Goal: Book appointment/travel/reservation

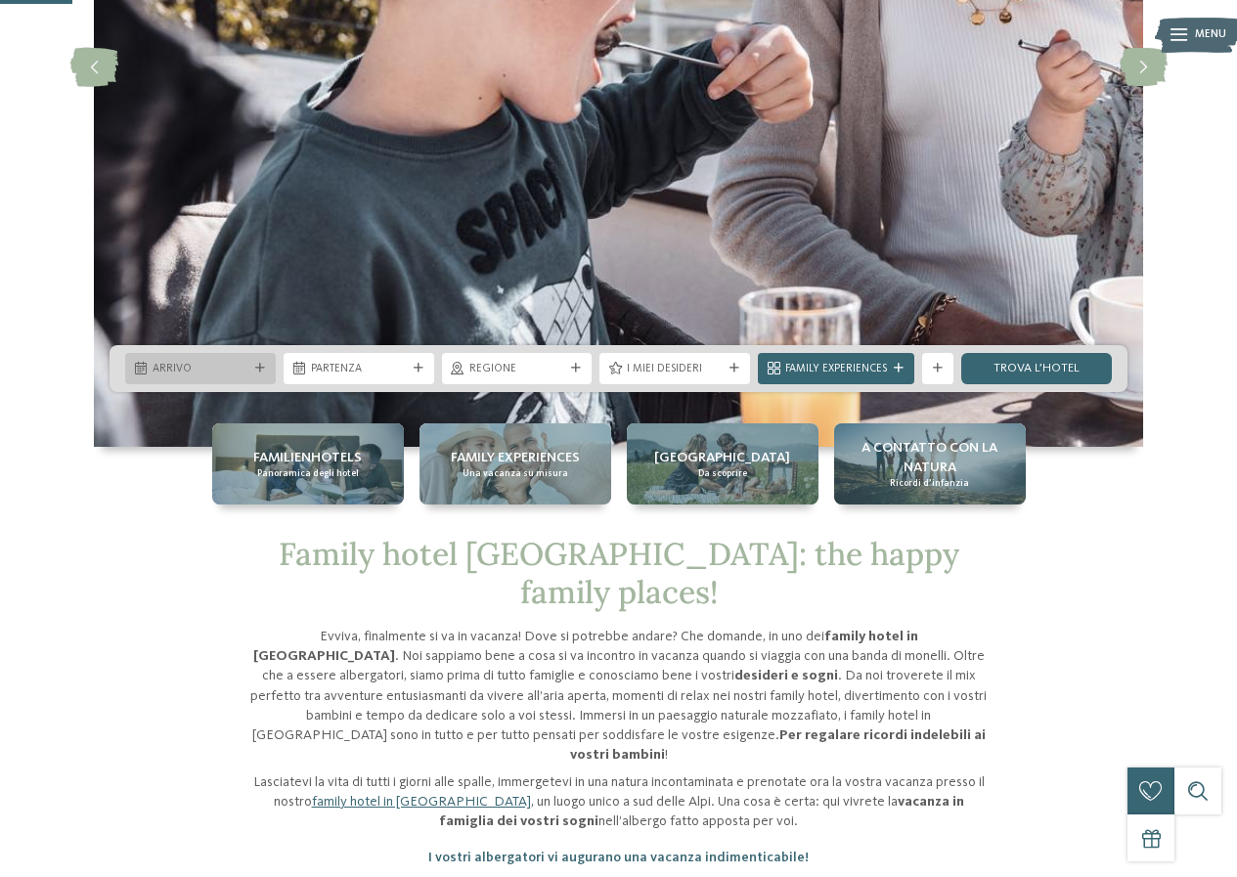
click at [233, 375] on span "Arrivo" at bounding box center [201, 370] width 96 height 16
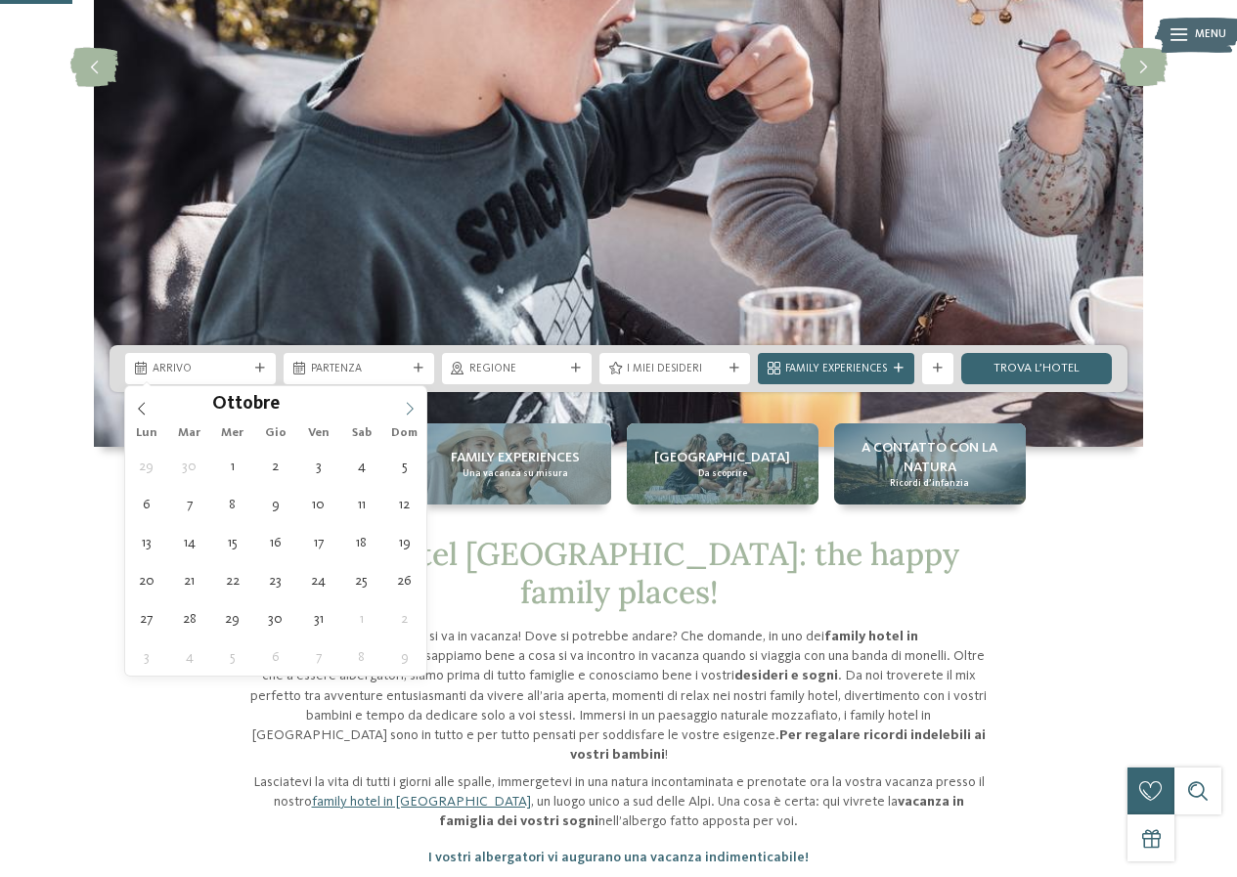
click at [401, 415] on span at bounding box center [409, 402] width 33 height 33
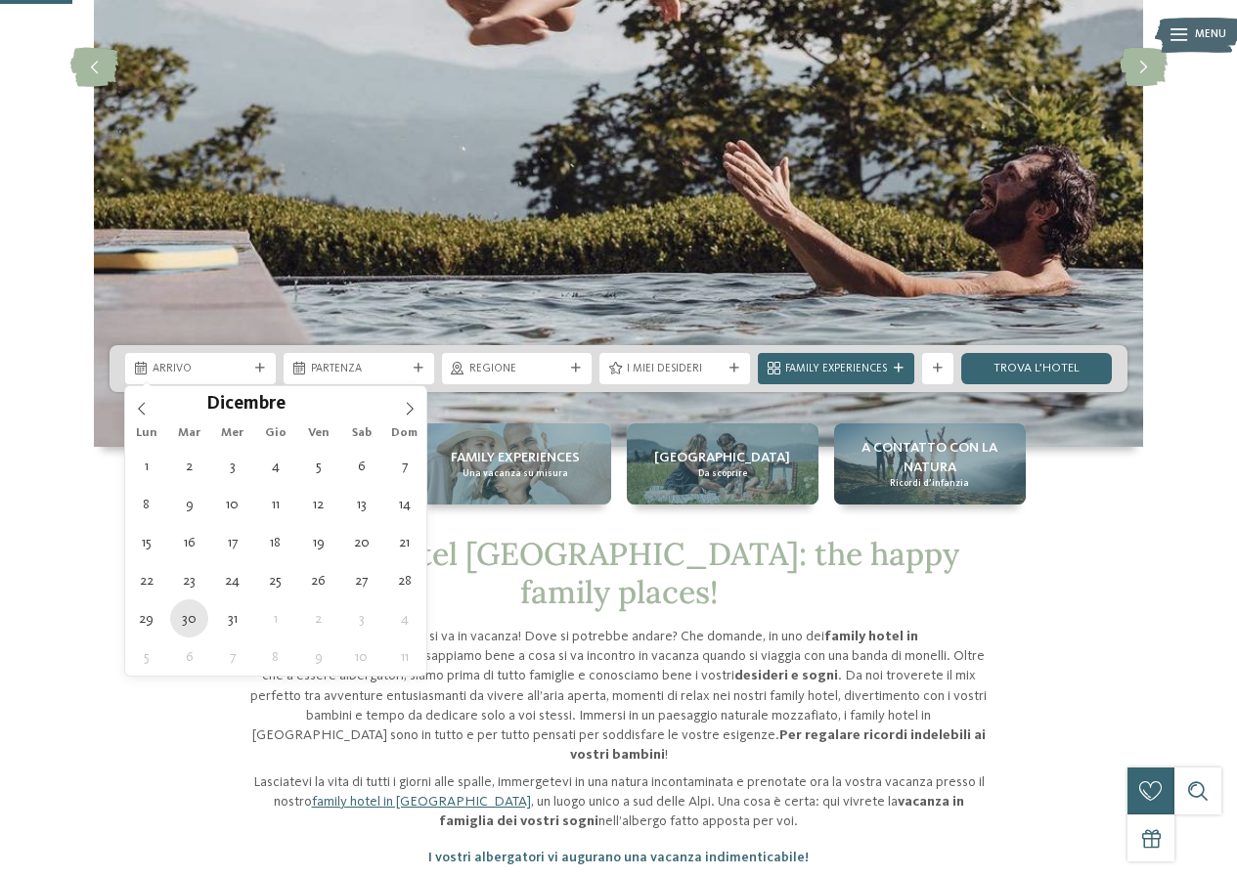
type div "30.12.2025"
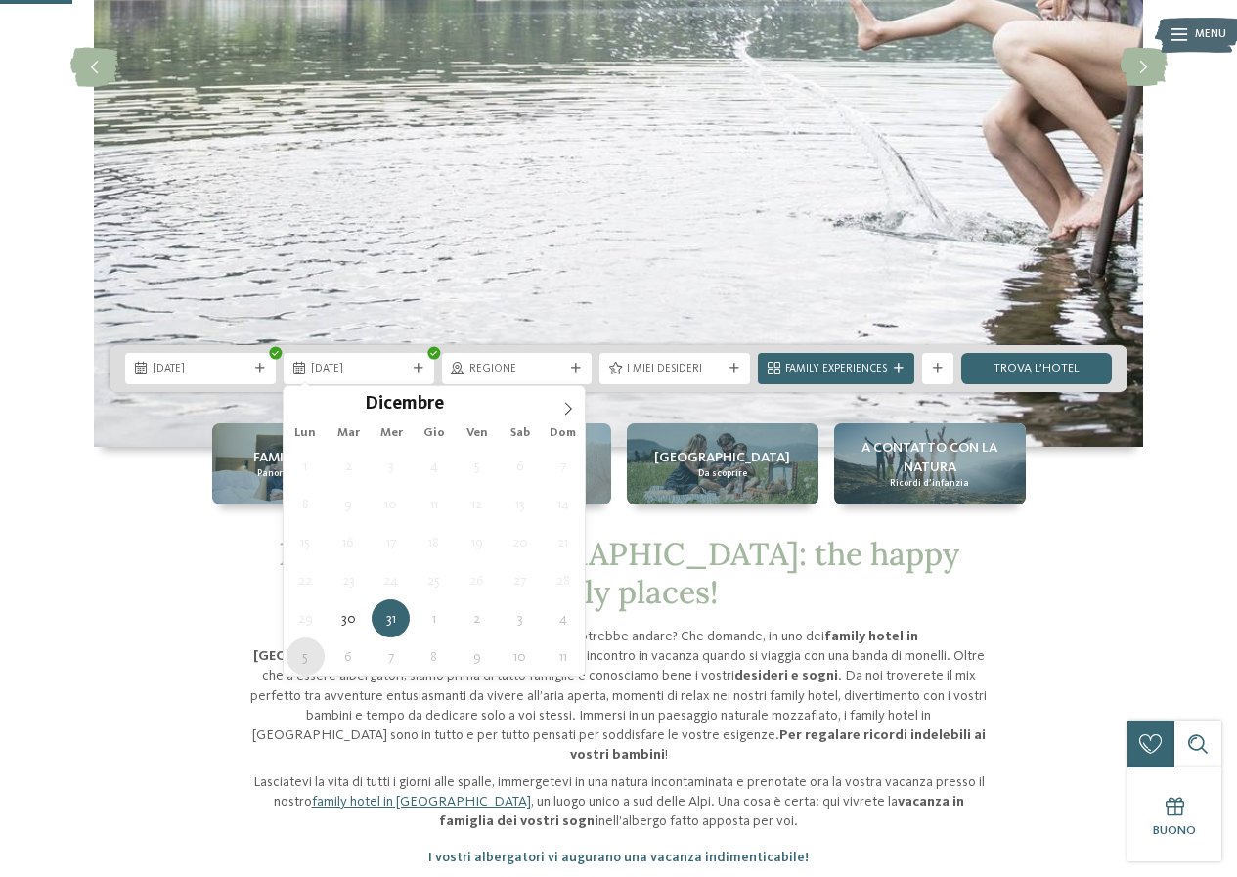
type div "05.01.2026"
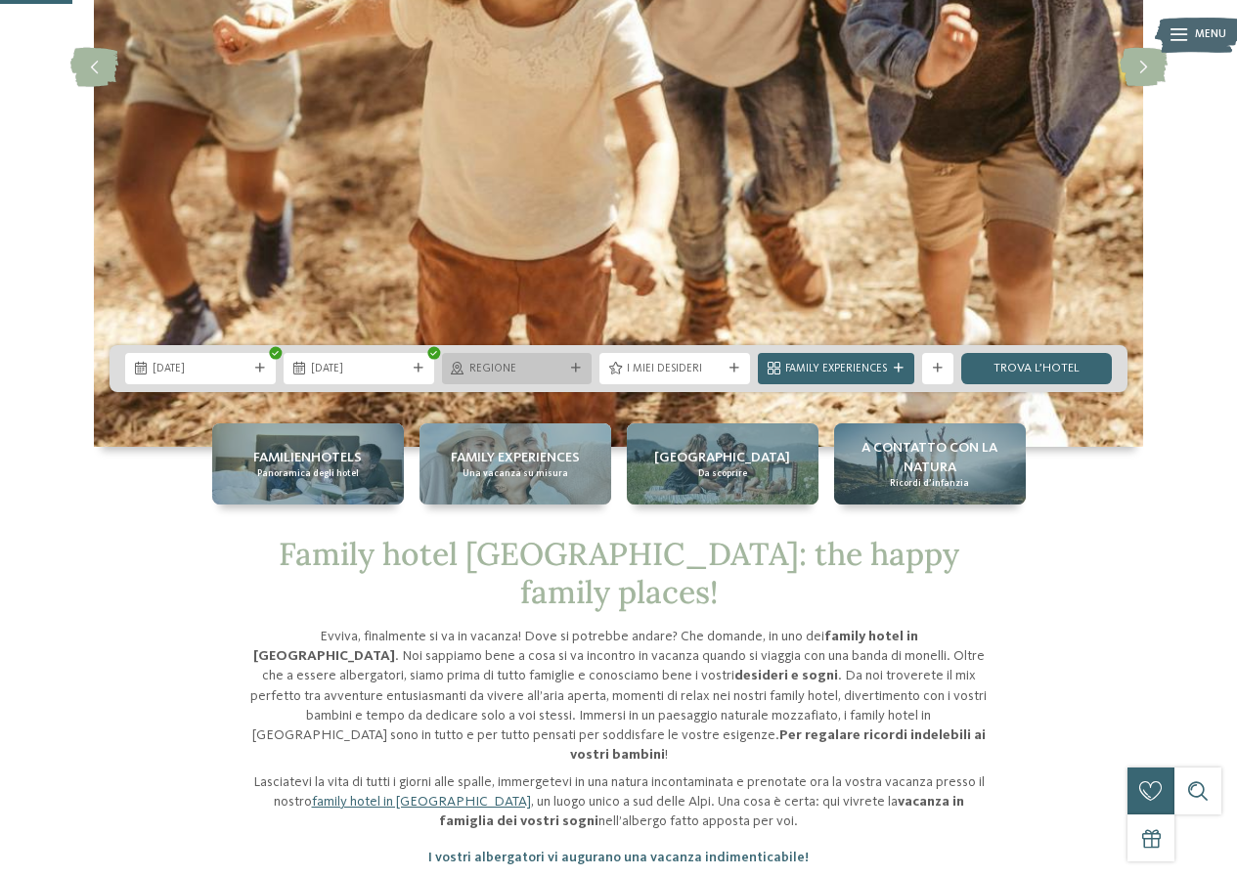
click at [558, 373] on span "Regione" at bounding box center [517, 370] width 96 height 16
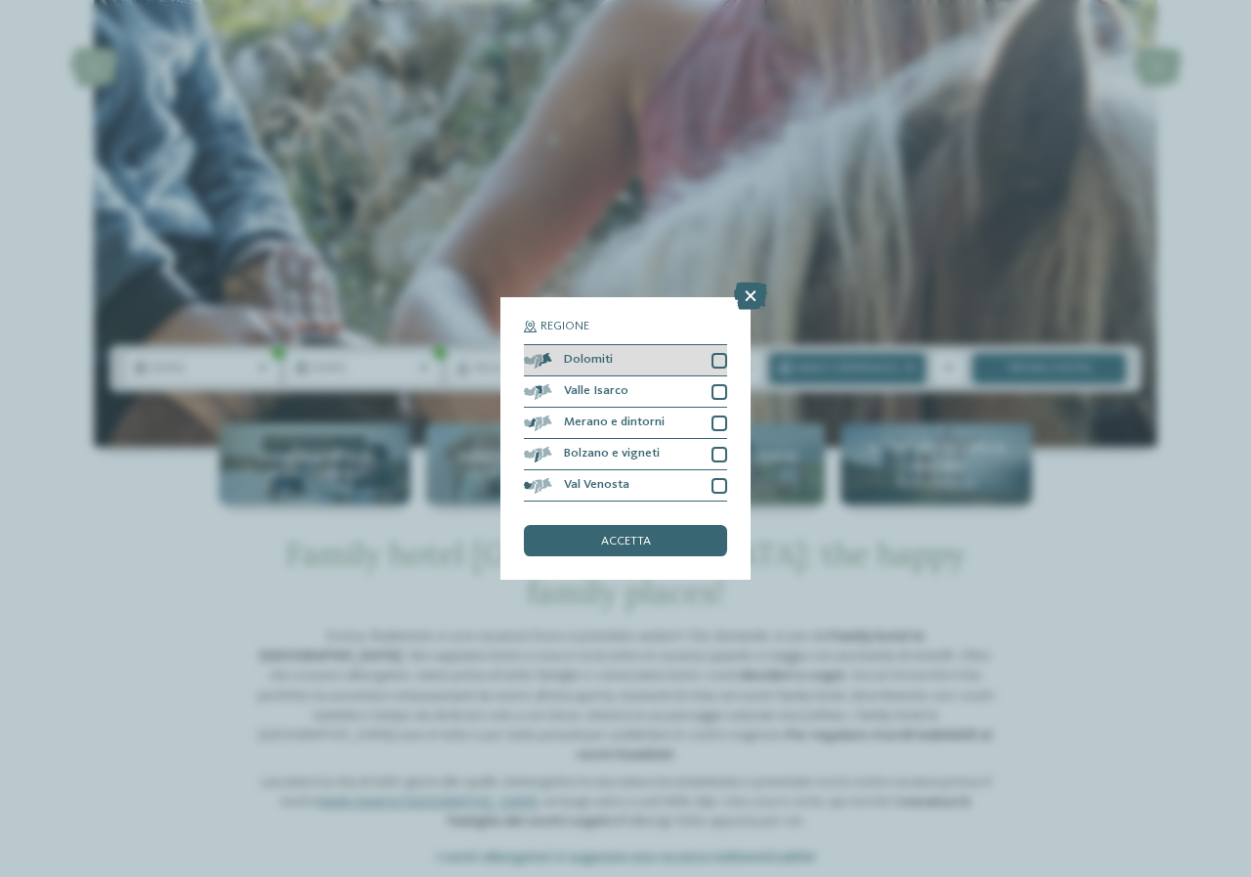
click at [717, 361] on div at bounding box center [720, 361] width 16 height 16
click at [717, 394] on div at bounding box center [720, 392] width 16 height 16
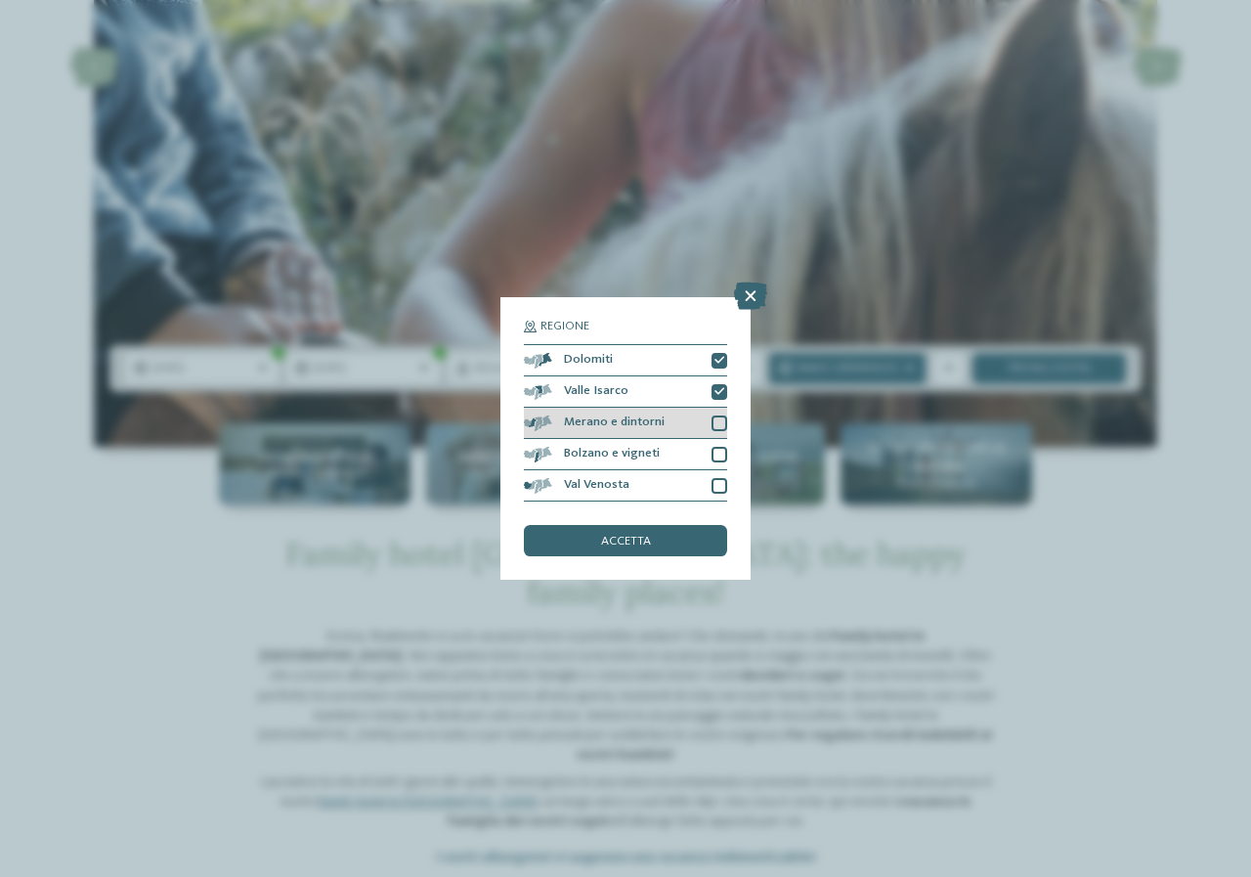
click at [717, 413] on div "Merano e dintorni" at bounding box center [625, 423] width 203 height 31
click at [723, 453] on div at bounding box center [720, 455] width 16 height 16
click at [723, 494] on div "Val Venosta" at bounding box center [625, 485] width 203 height 31
click at [664, 554] on div "accetta" at bounding box center [625, 540] width 203 height 31
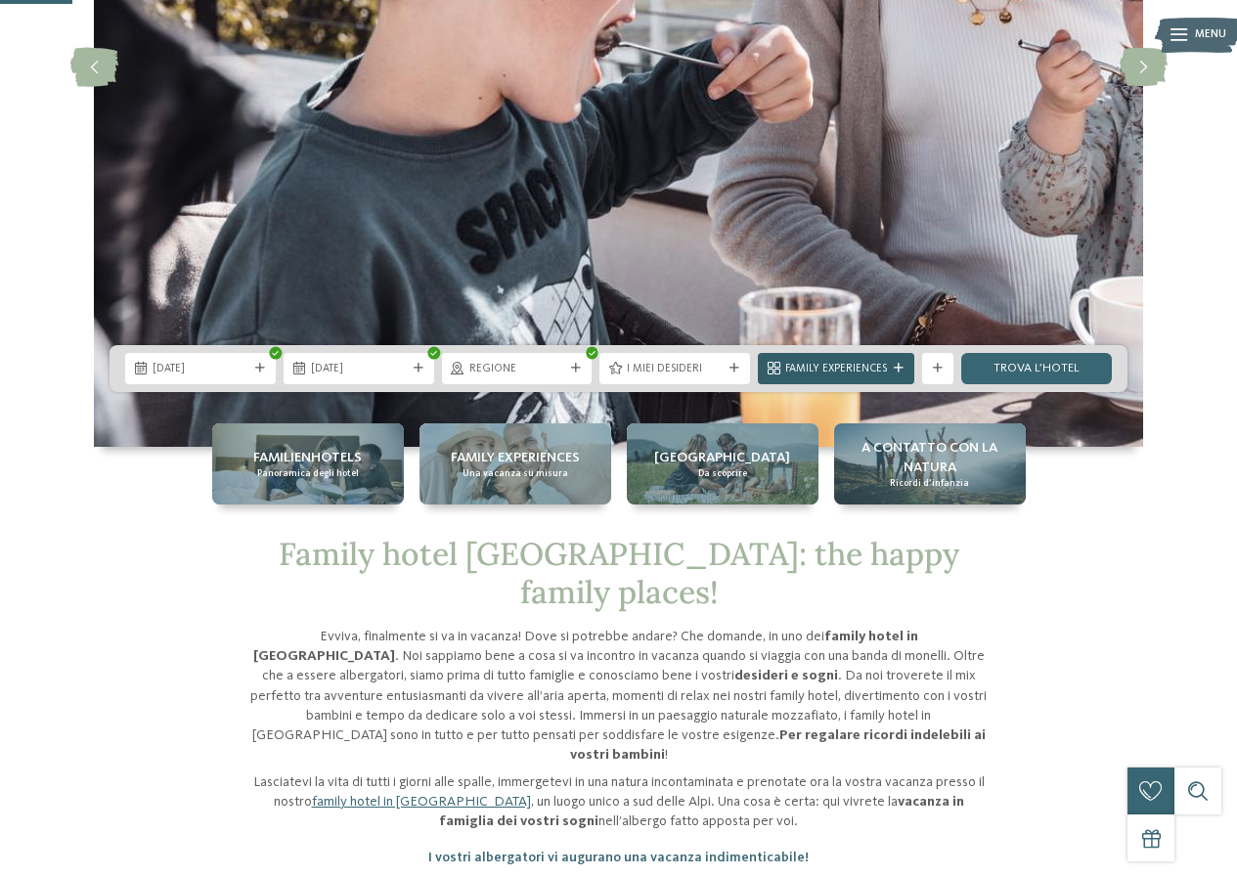
click at [840, 374] on span "Family Experiences" at bounding box center [836, 370] width 102 height 16
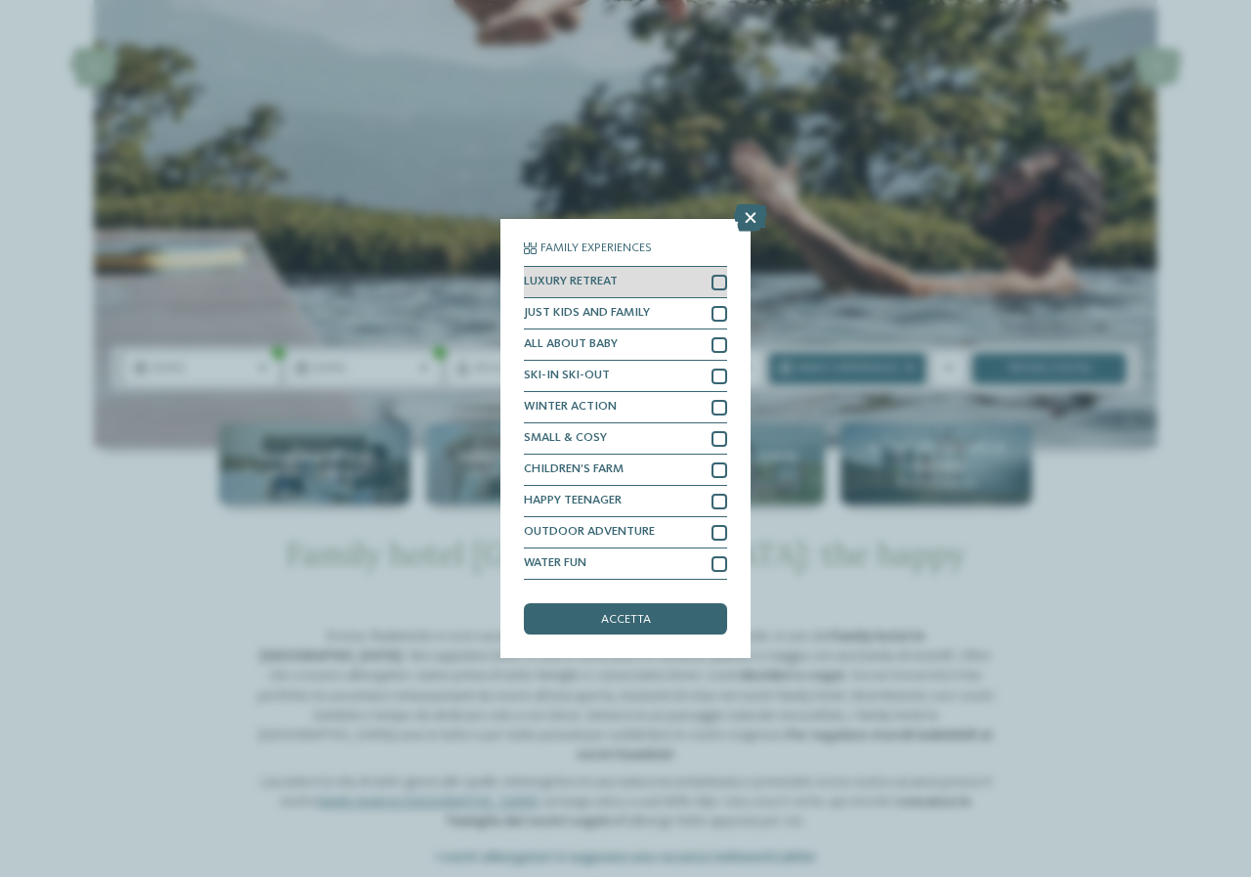
click at [720, 279] on div at bounding box center [720, 283] width 16 height 16
click at [718, 317] on div at bounding box center [720, 314] width 16 height 16
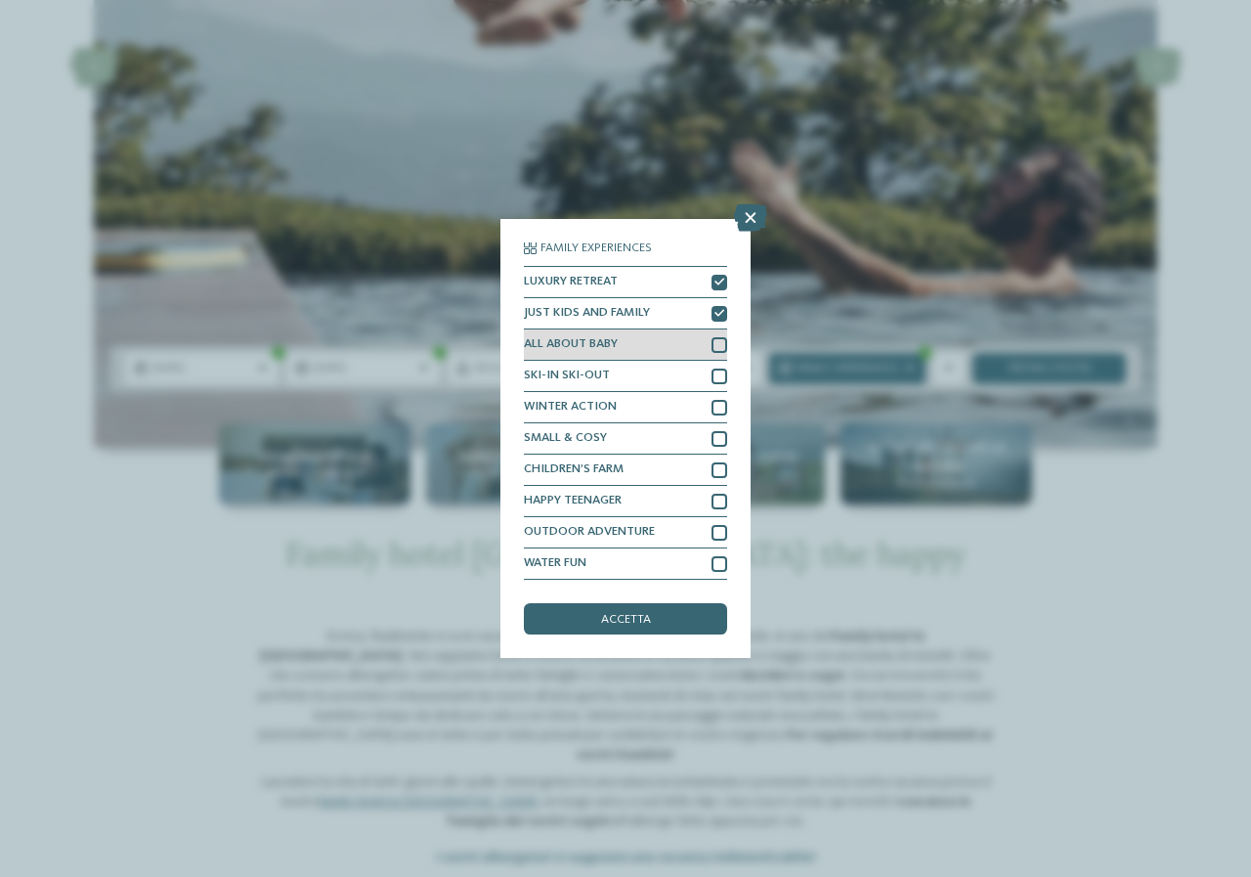
click at [722, 348] on div at bounding box center [720, 345] width 16 height 16
click at [723, 467] on div at bounding box center [720, 470] width 16 height 16
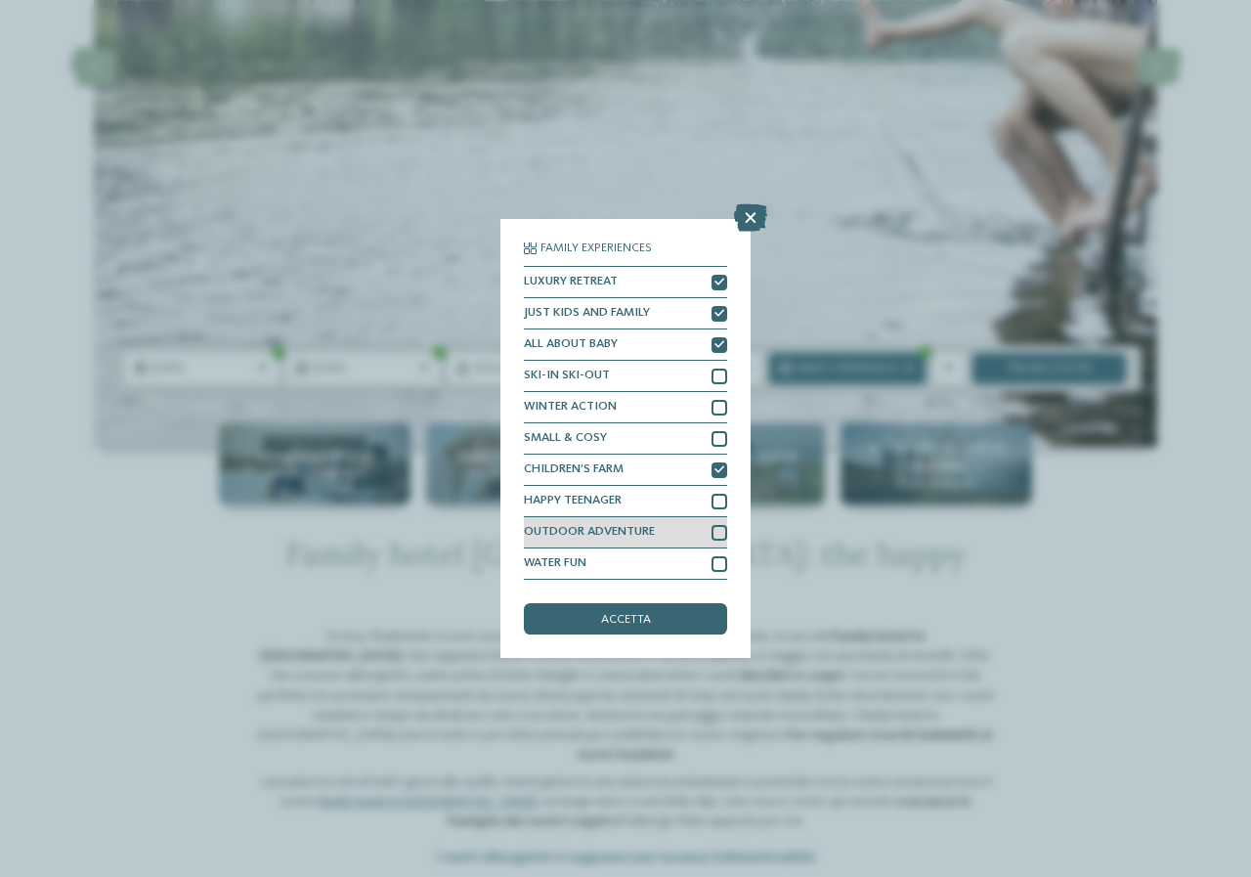
click at [716, 538] on div at bounding box center [720, 533] width 16 height 16
click at [722, 495] on div at bounding box center [720, 502] width 16 height 16
click at [723, 507] on div at bounding box center [720, 502] width 16 height 16
click at [677, 604] on div "accetta" at bounding box center [625, 618] width 203 height 31
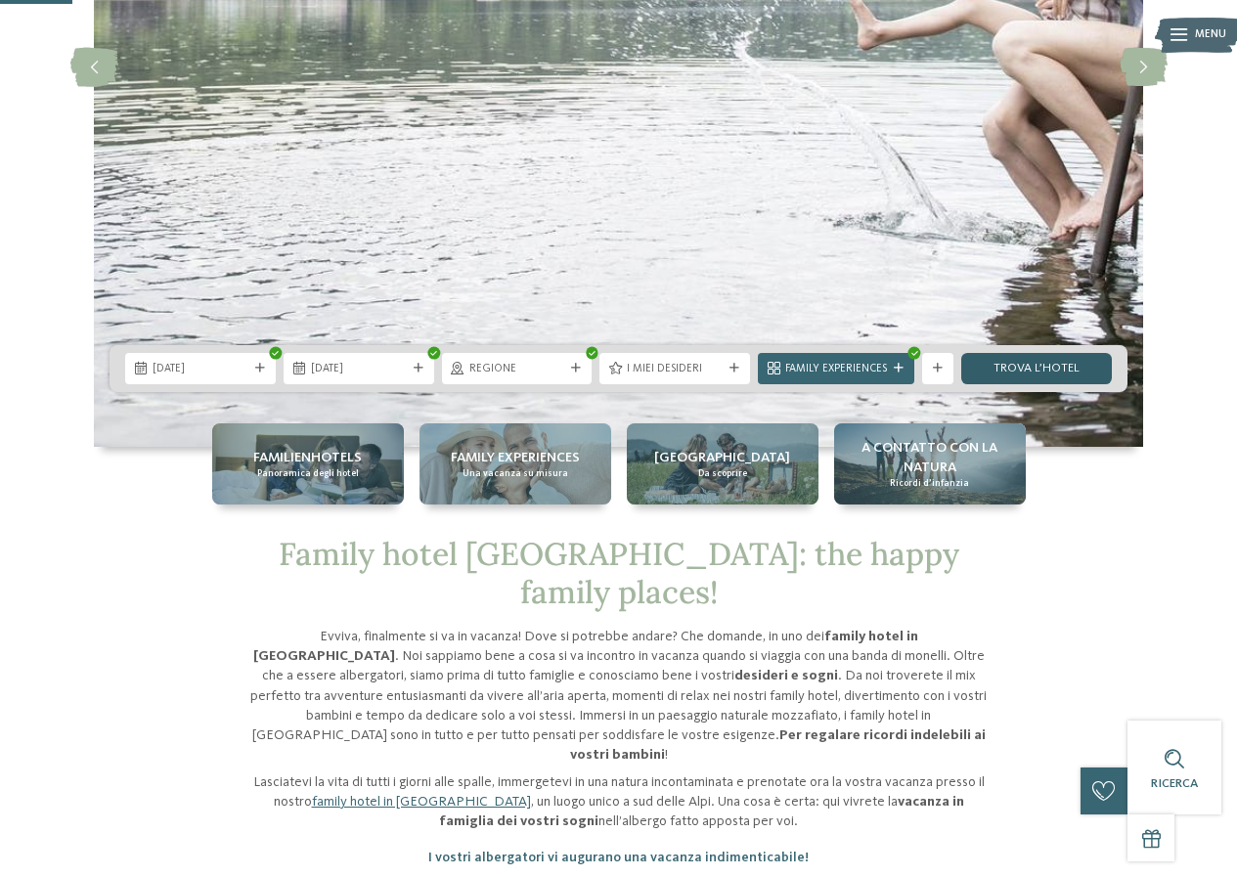
click at [1032, 374] on link "trova l’hotel" at bounding box center [1036, 368] width 151 height 31
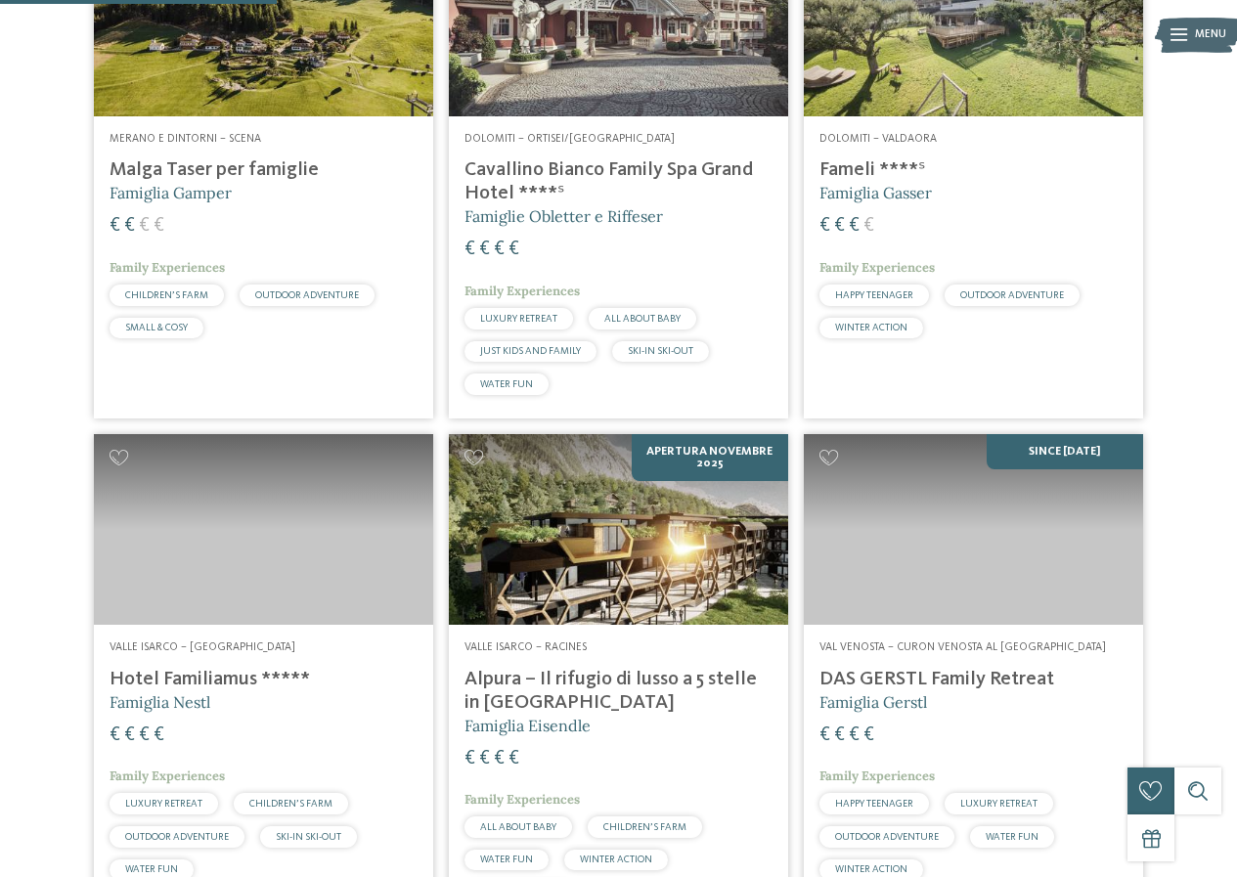
scroll to position [718, 0]
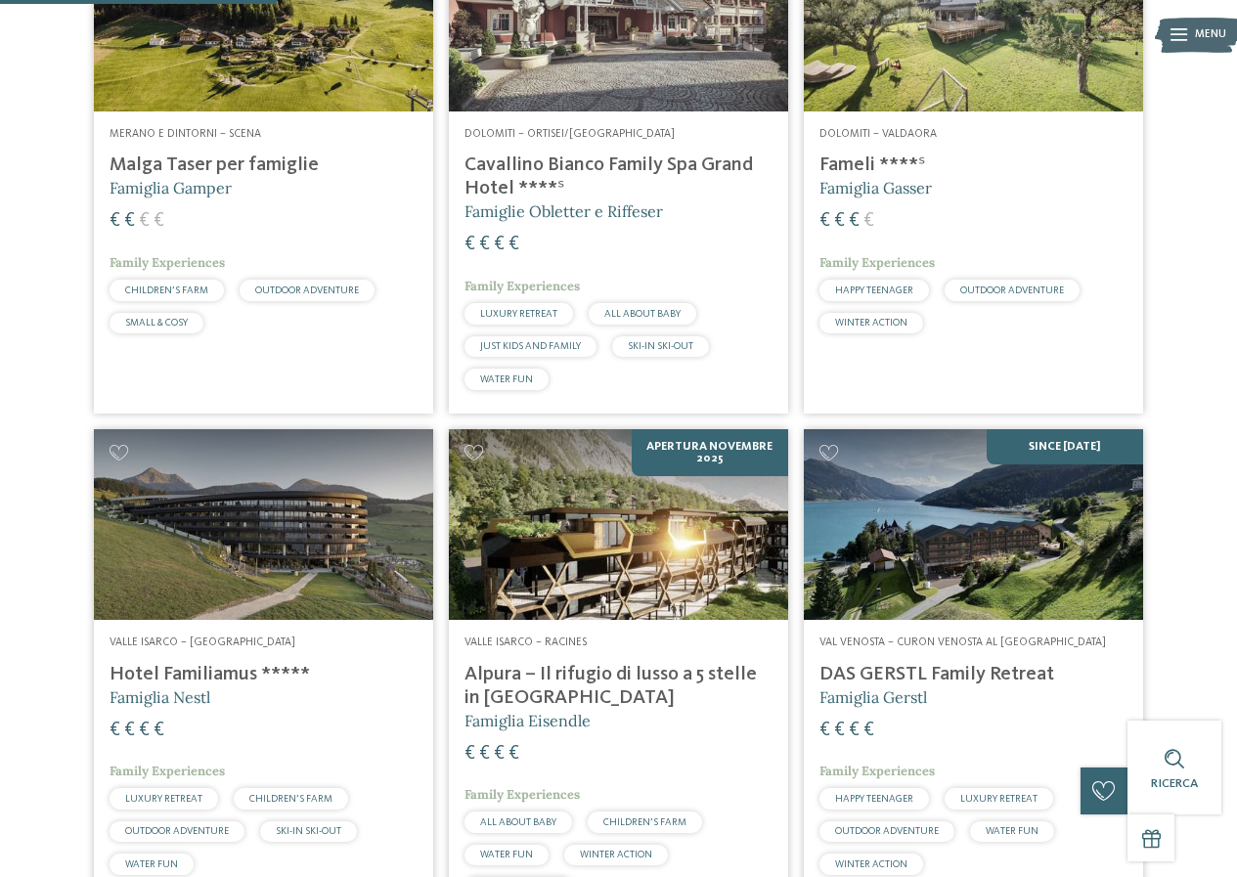
click at [874, 678] on h4 "DAS GERSTL Family Retreat" at bounding box center [973, 674] width 308 height 23
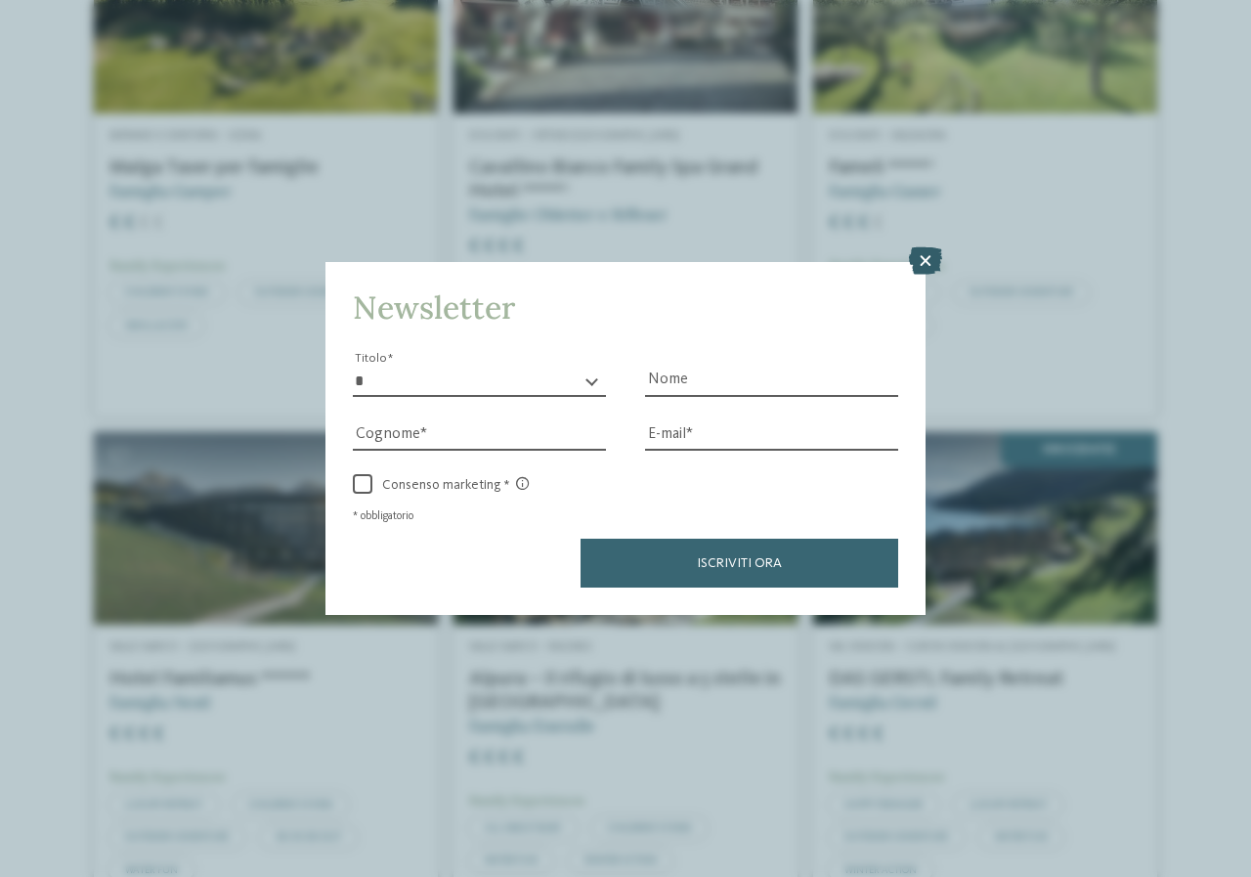
click at [919, 260] on icon at bounding box center [925, 260] width 33 height 27
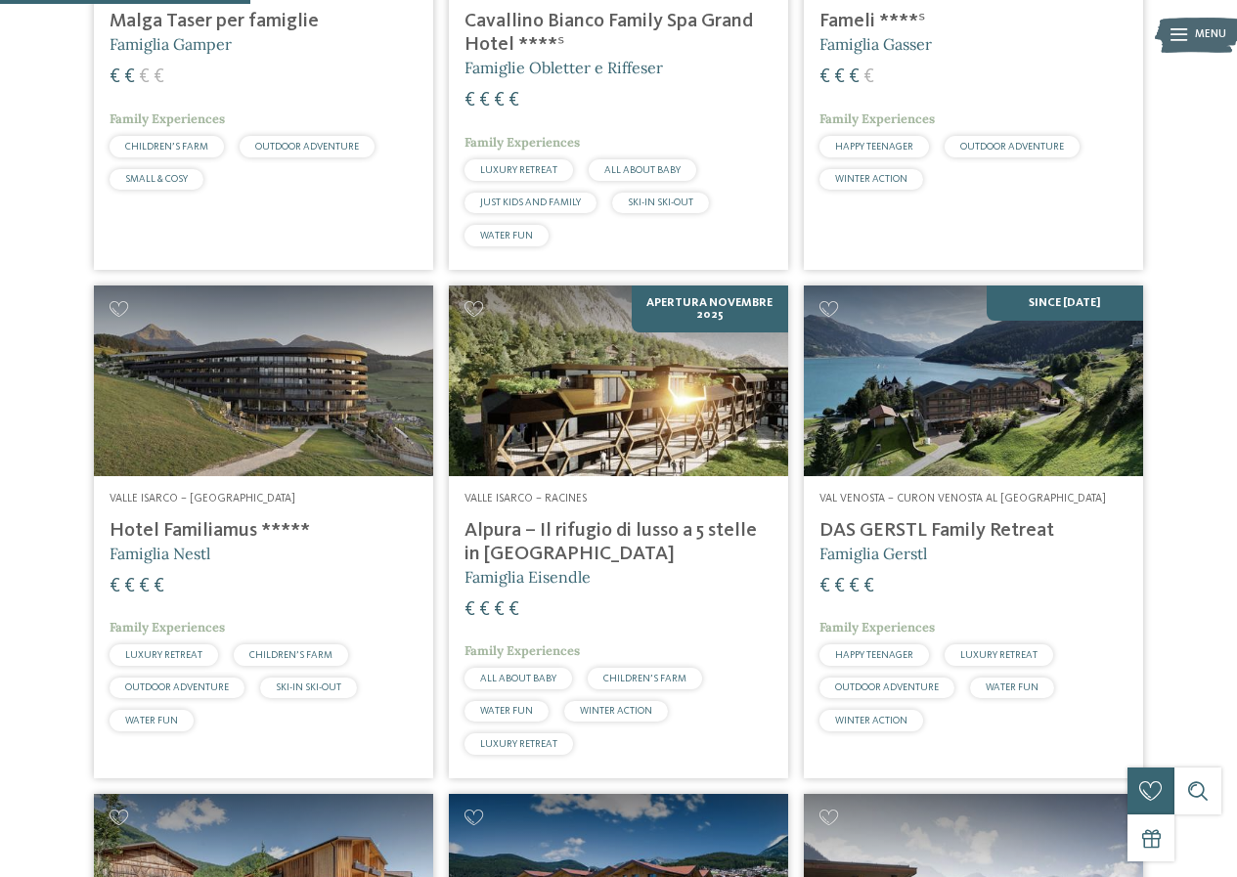
scroll to position [620, 0]
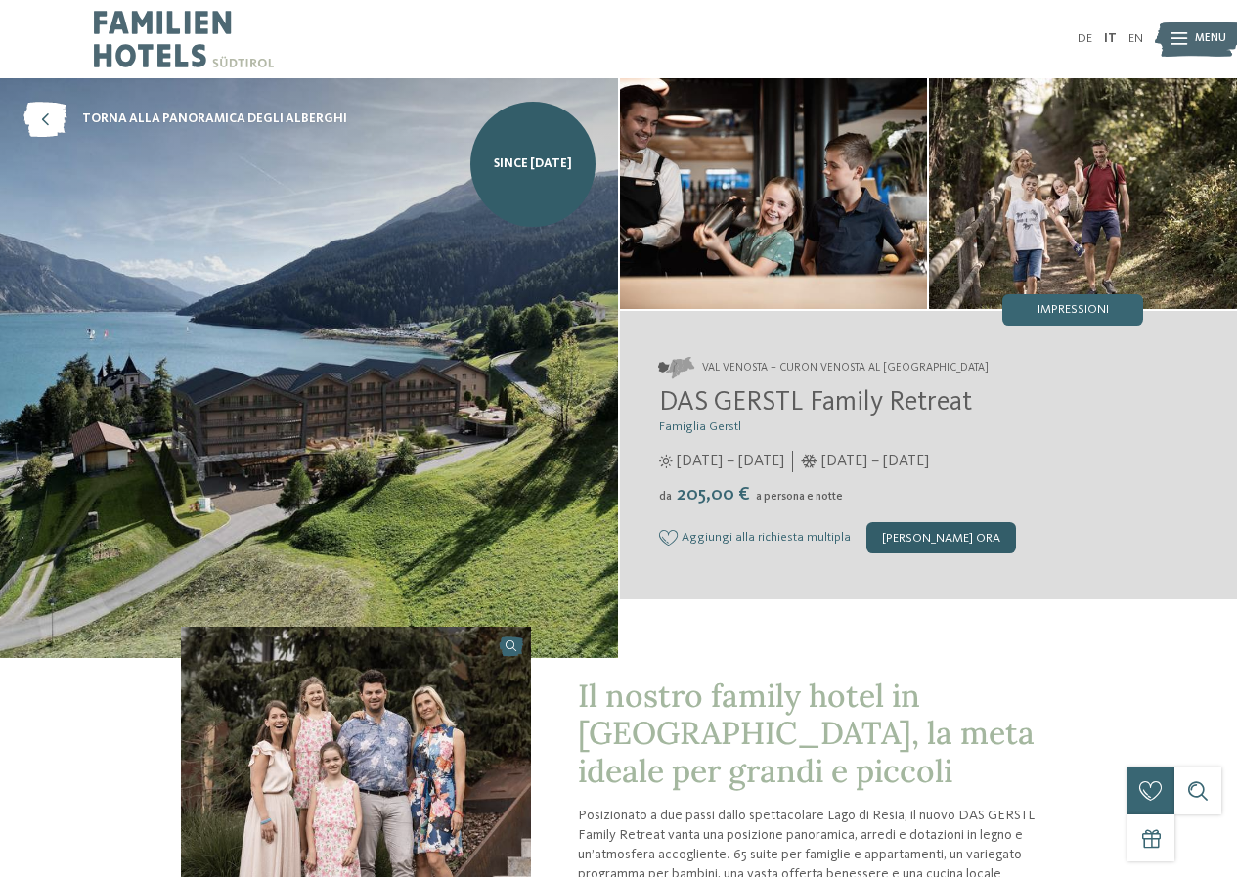
click at [936, 536] on div "[PERSON_NAME] ora" at bounding box center [941, 537] width 150 height 31
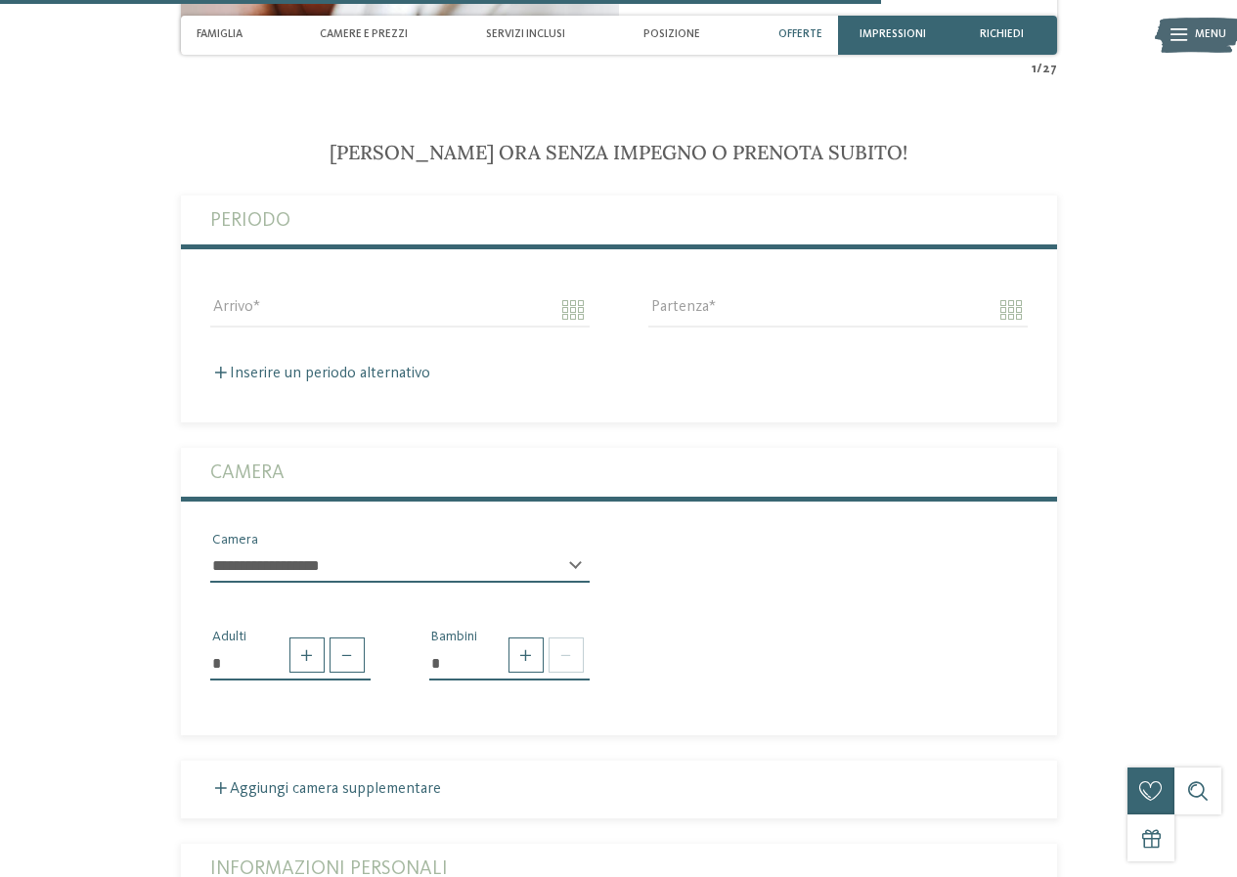
scroll to position [3767, 0]
click at [292, 292] on input "Arrivo" at bounding box center [399, 308] width 379 height 33
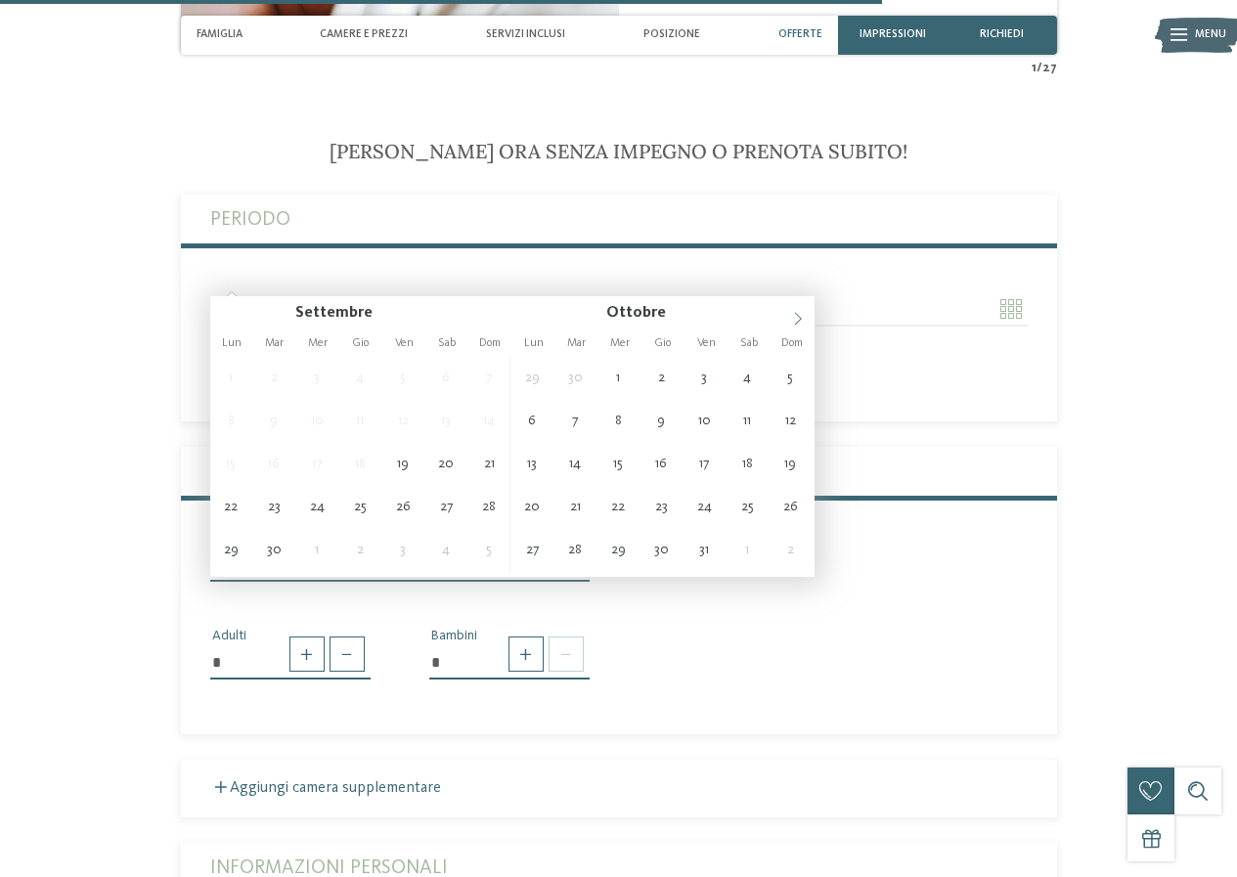
click at [789, 318] on span at bounding box center [797, 312] width 33 height 33
type input "**********"
type input "****"
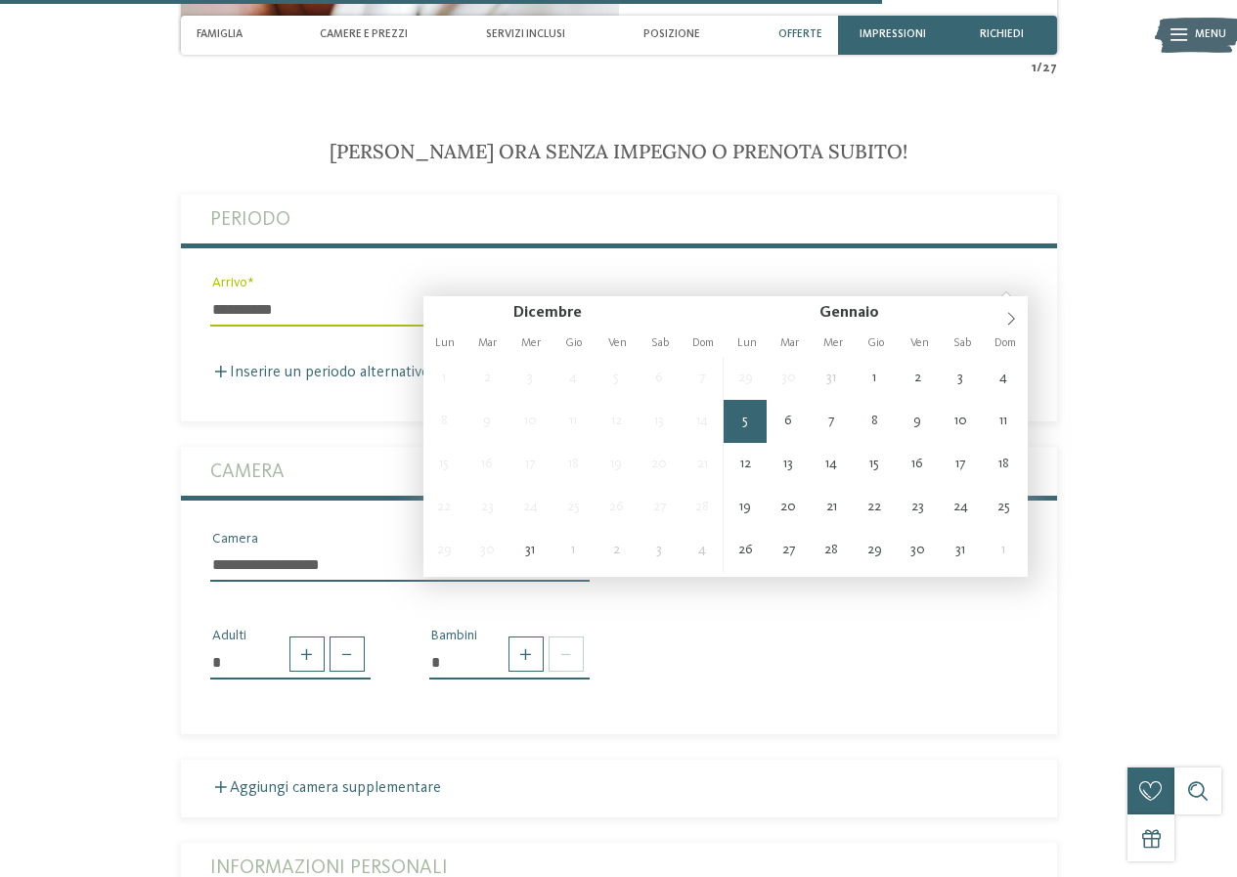
type input "**********"
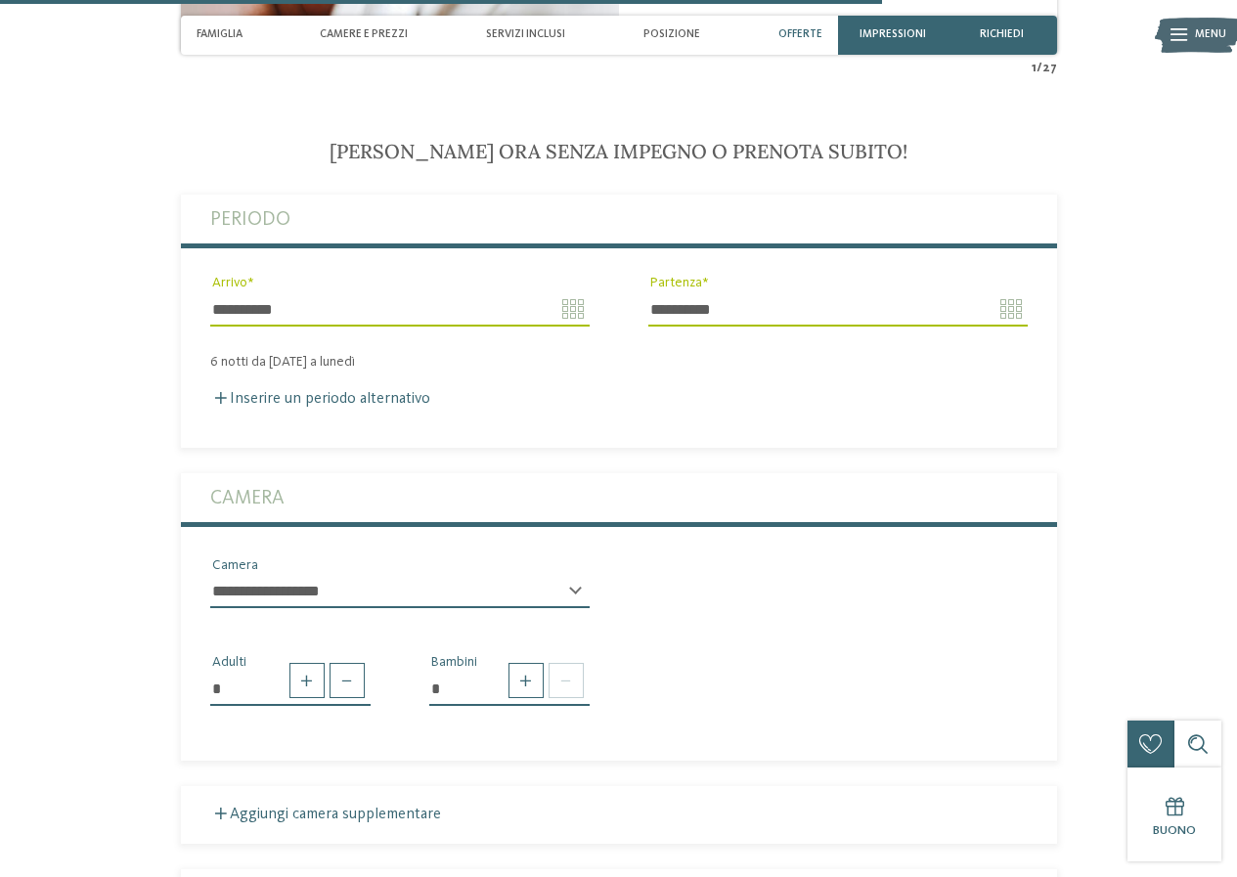
click at [295, 480] on label "Camera" at bounding box center [618, 497] width 817 height 49
click at [520, 663] on span at bounding box center [525, 680] width 35 height 35
type input "*"
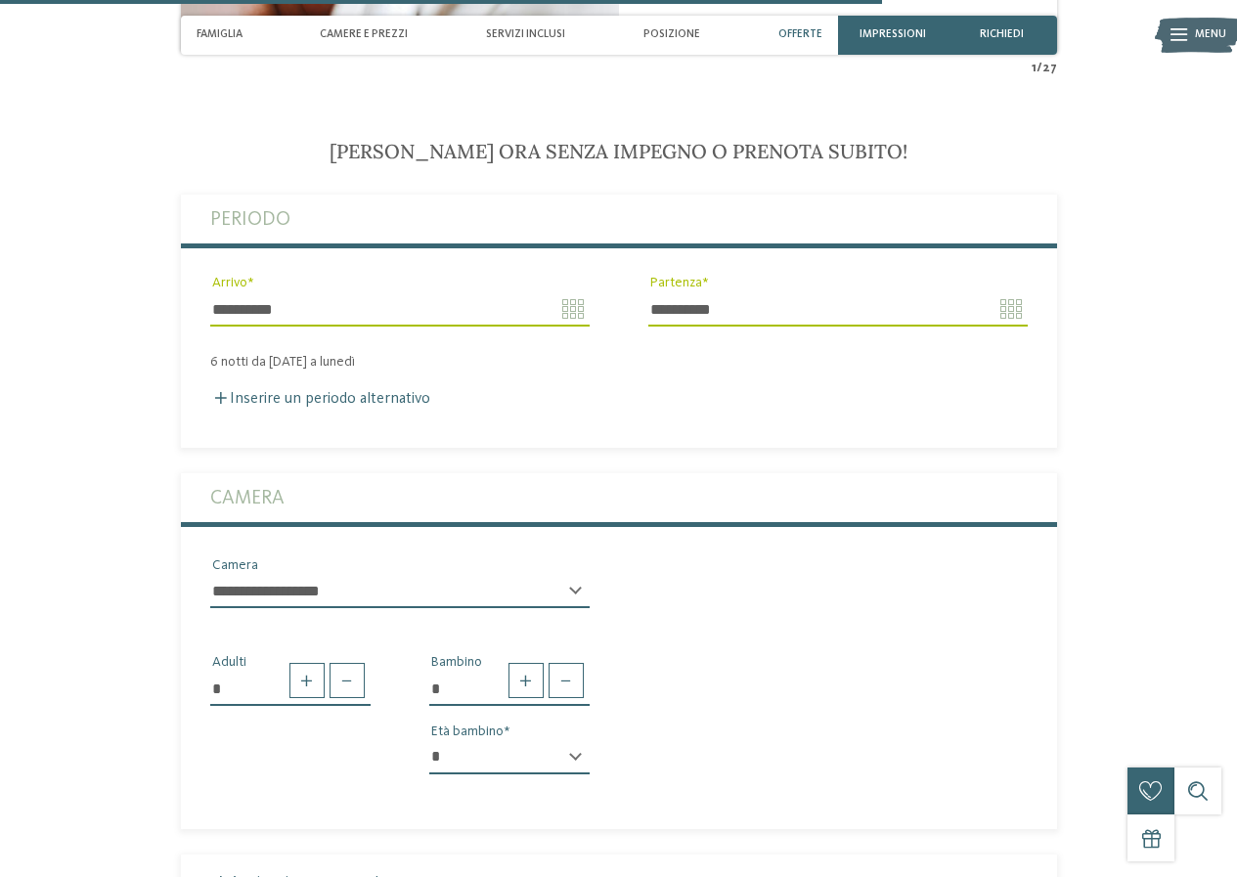
click at [513, 741] on select "* * * * * * * * * * * ** ** ** ** ** ** ** **" at bounding box center [509, 757] width 160 height 33
select select "*"
click at [429, 741] on select "* * * * * * * * * * * ** ** ** ** ** ** ** **" at bounding box center [509, 757] width 160 height 33
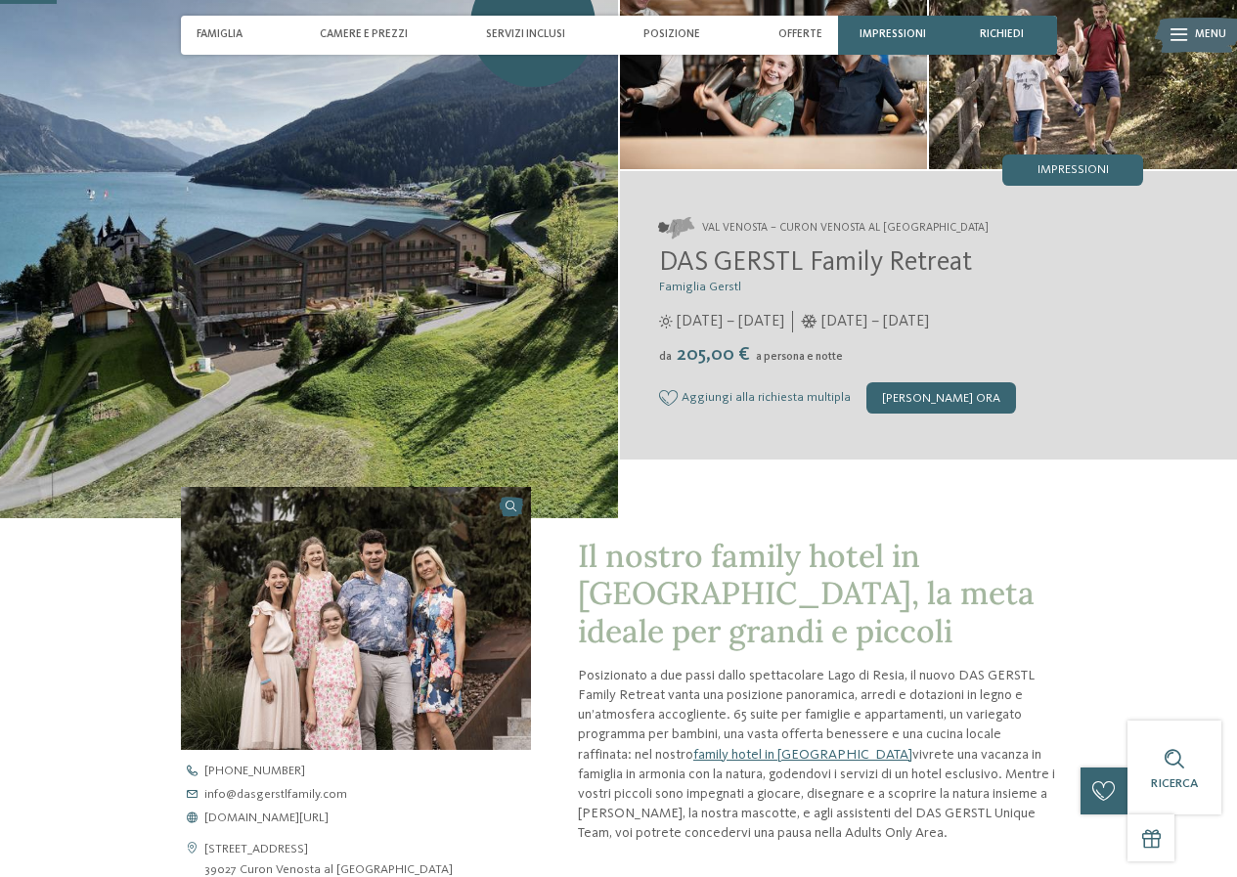
scroll to position [0, 0]
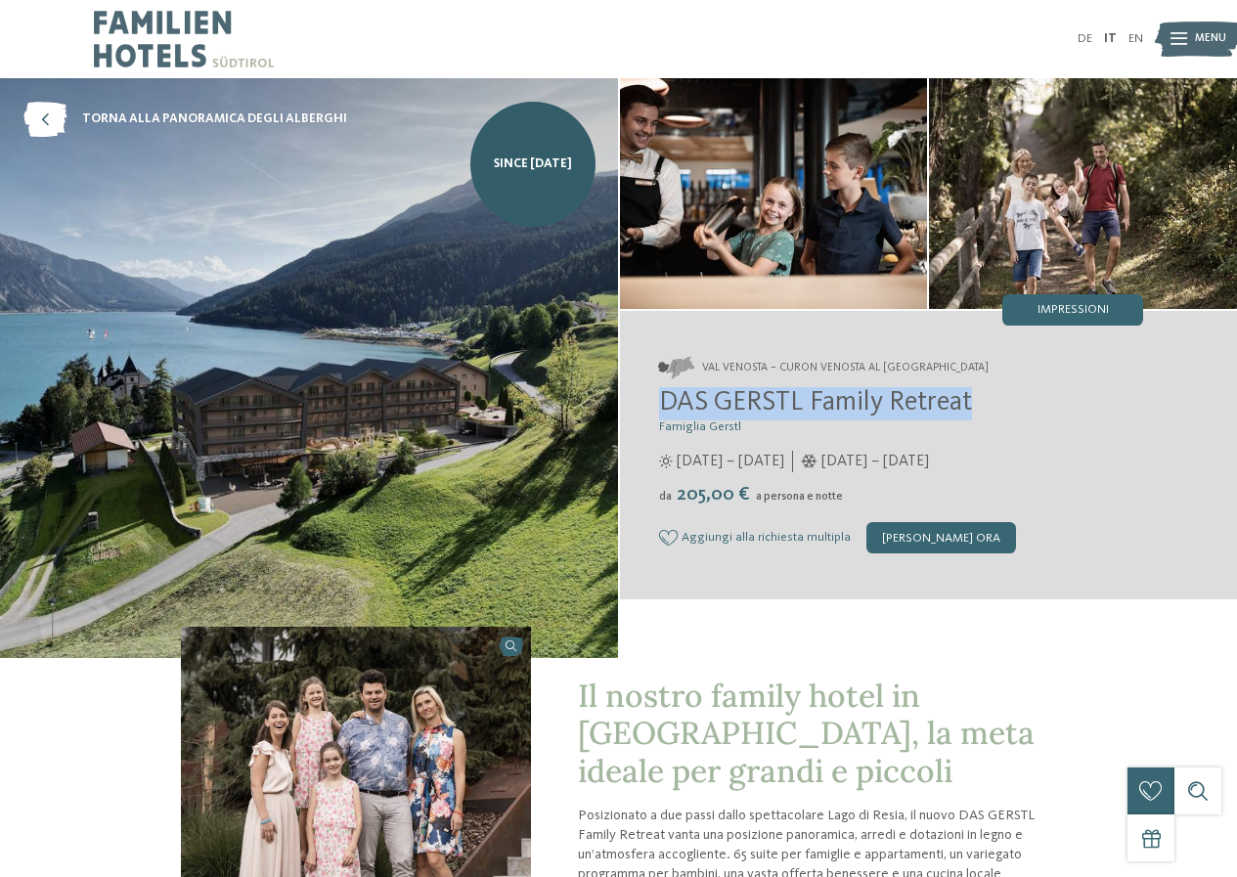
drag, startPoint x: 666, startPoint y: 403, endPoint x: 972, endPoint y: 394, distance: 306.1
click at [972, 394] on h2 "DAS GERSTL Family Retreat" at bounding box center [901, 403] width 485 height 33
copy span "DAS GERSTL Family Retreat"
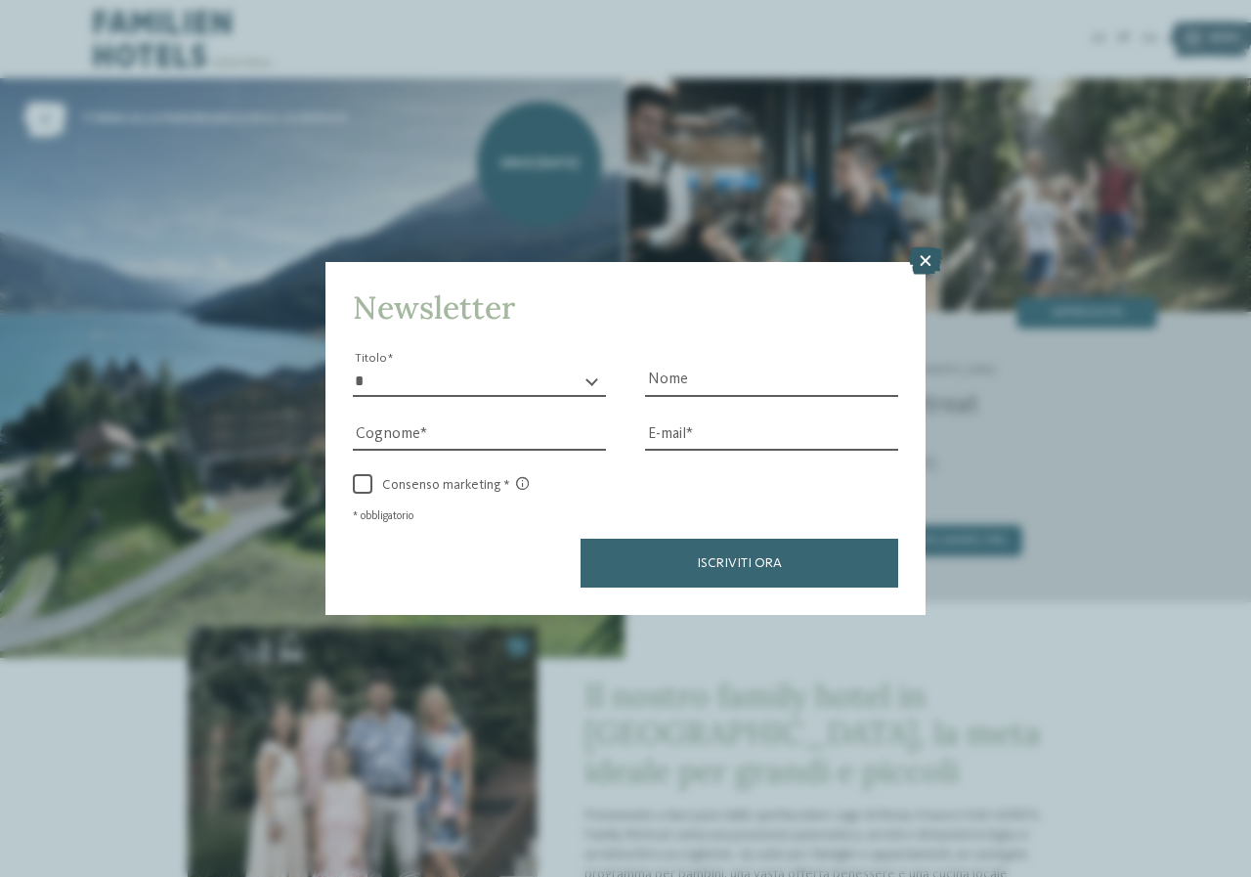
click at [934, 258] on icon at bounding box center [925, 260] width 33 height 27
